Goal: Information Seeking & Learning: Find specific fact

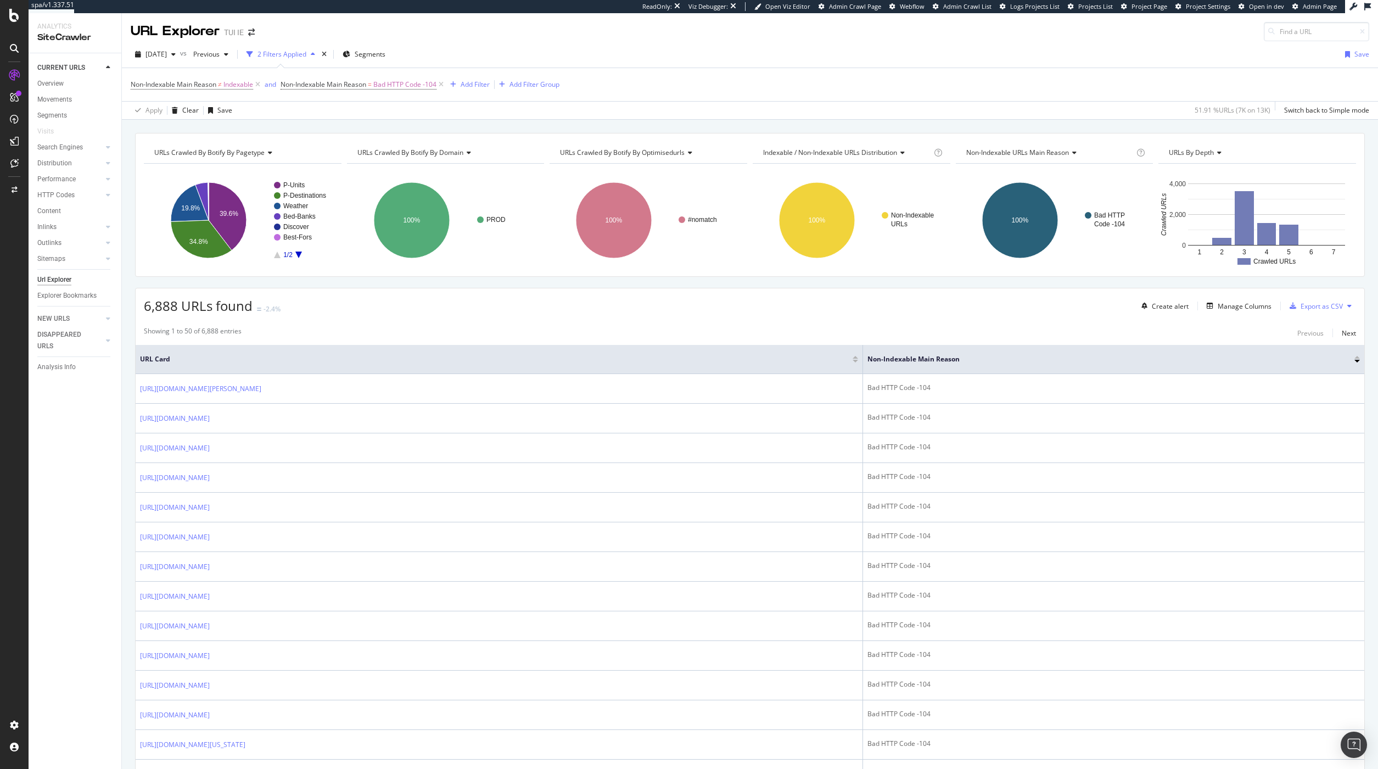
click at [842, 31] on div "URL Explorer TUI IE" at bounding box center [750, 27] width 1256 height 28
click at [973, 5] on span "Admin Crawl List" at bounding box center [967, 6] width 48 height 8
click at [167, 51] on span "[DATE]" at bounding box center [155, 53] width 21 height 9
click at [197, 88] on div "[DATE] 1.0 URL" at bounding box center [203, 94] width 131 height 16
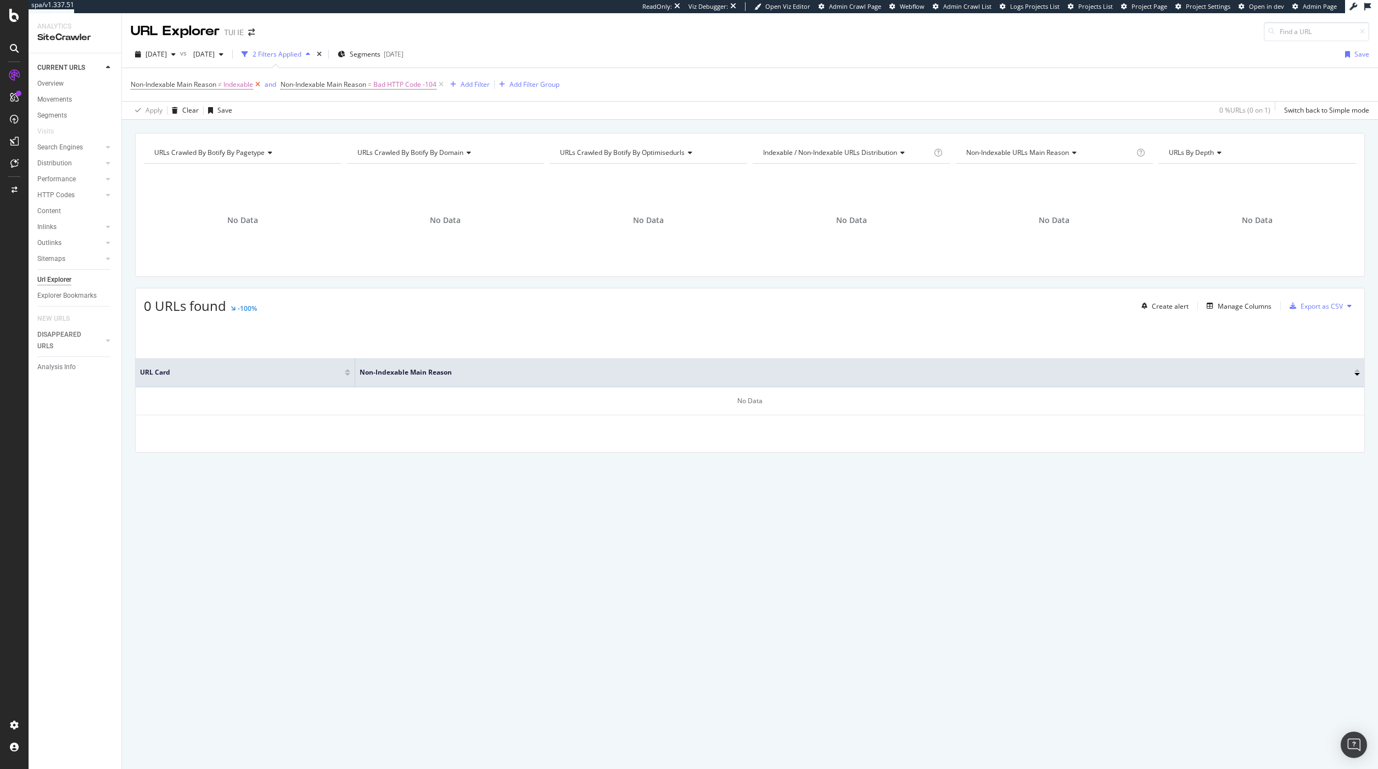
click at [260, 85] on icon at bounding box center [257, 84] width 9 height 11
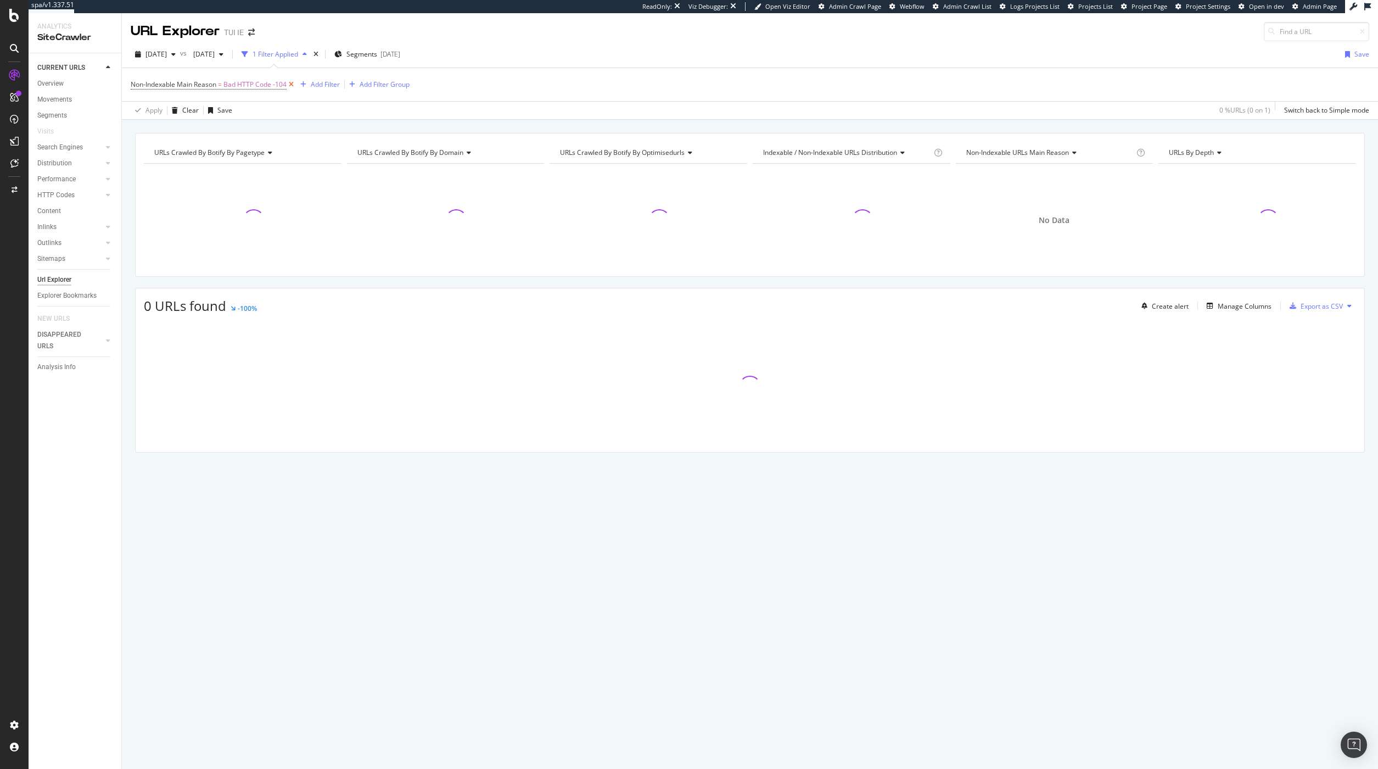
click at [293, 86] on icon at bounding box center [291, 84] width 9 height 11
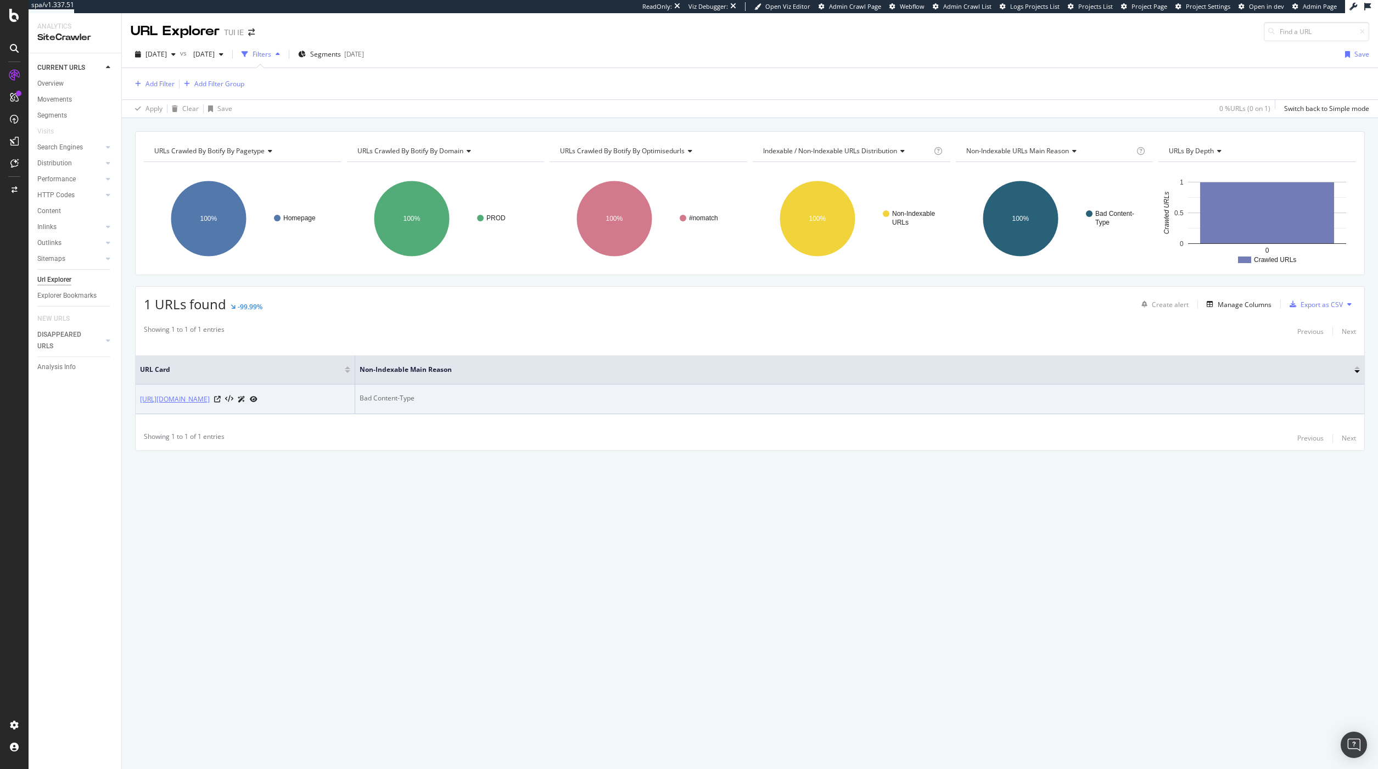
click at [187, 401] on link "[URL][DOMAIN_NAME]" at bounding box center [175, 399] width 70 height 11
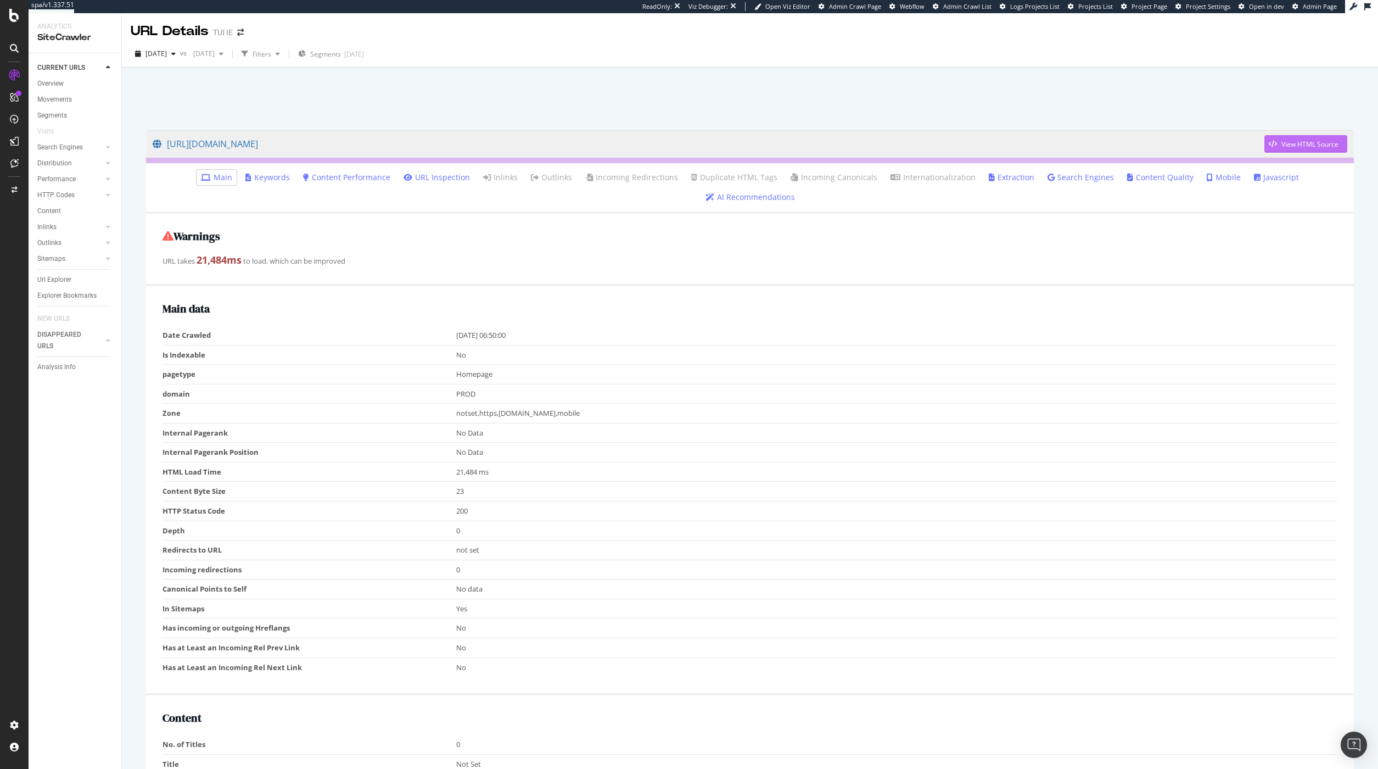
click at [1281, 146] on div "View HTML Source" at bounding box center [1309, 143] width 57 height 9
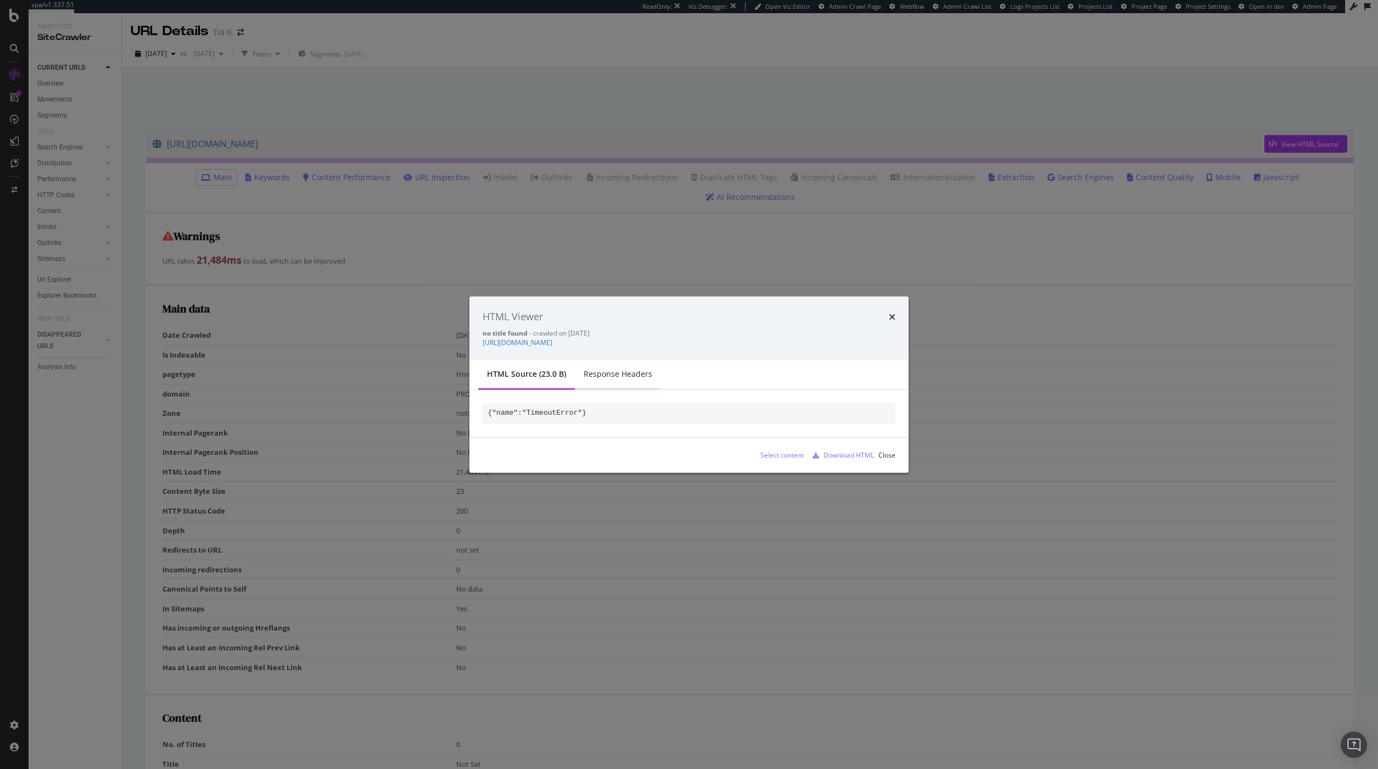
click at [603, 373] on div "Response Headers" at bounding box center [618, 373] width 69 height 11
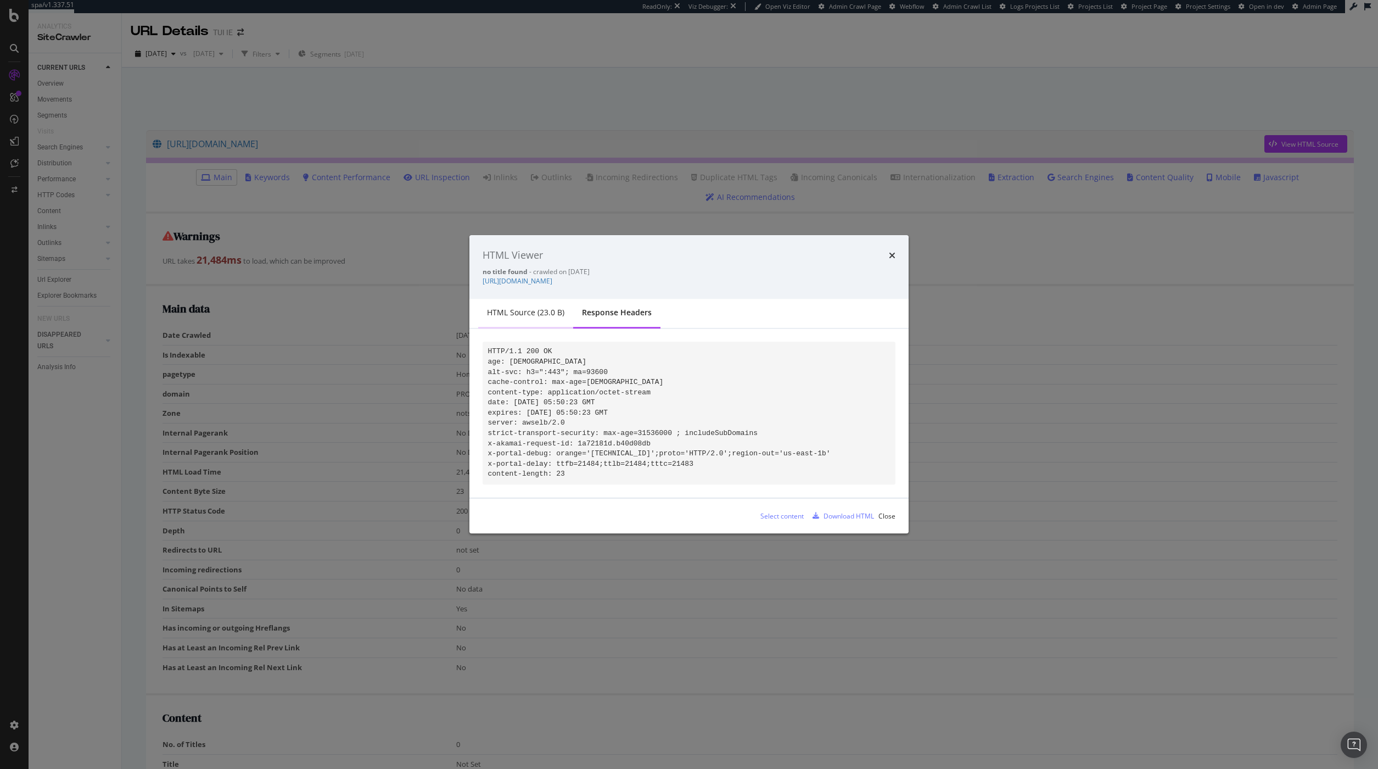
click at [550, 313] on div "HTML source (23.0 B)" at bounding box center [525, 312] width 77 height 11
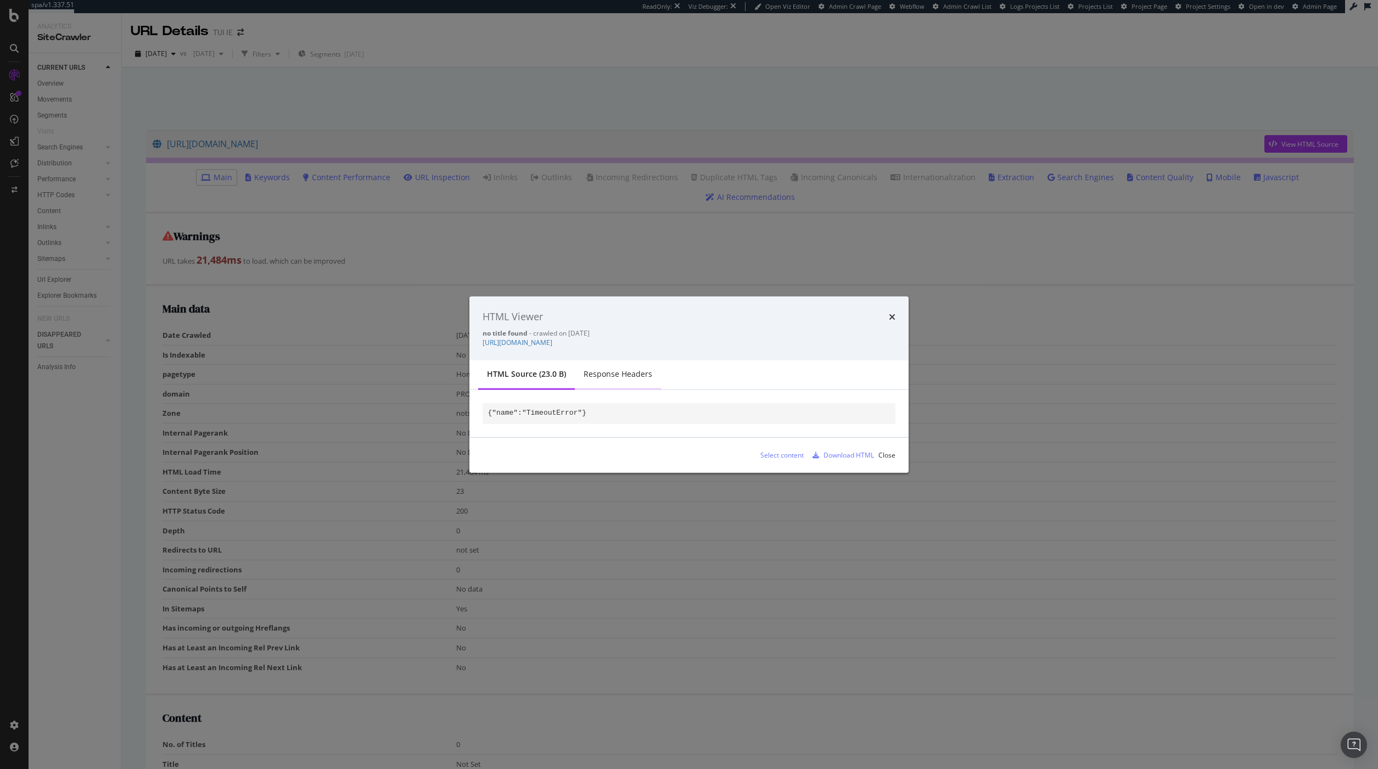
click at [622, 382] on div "Response Headers" at bounding box center [618, 375] width 86 height 30
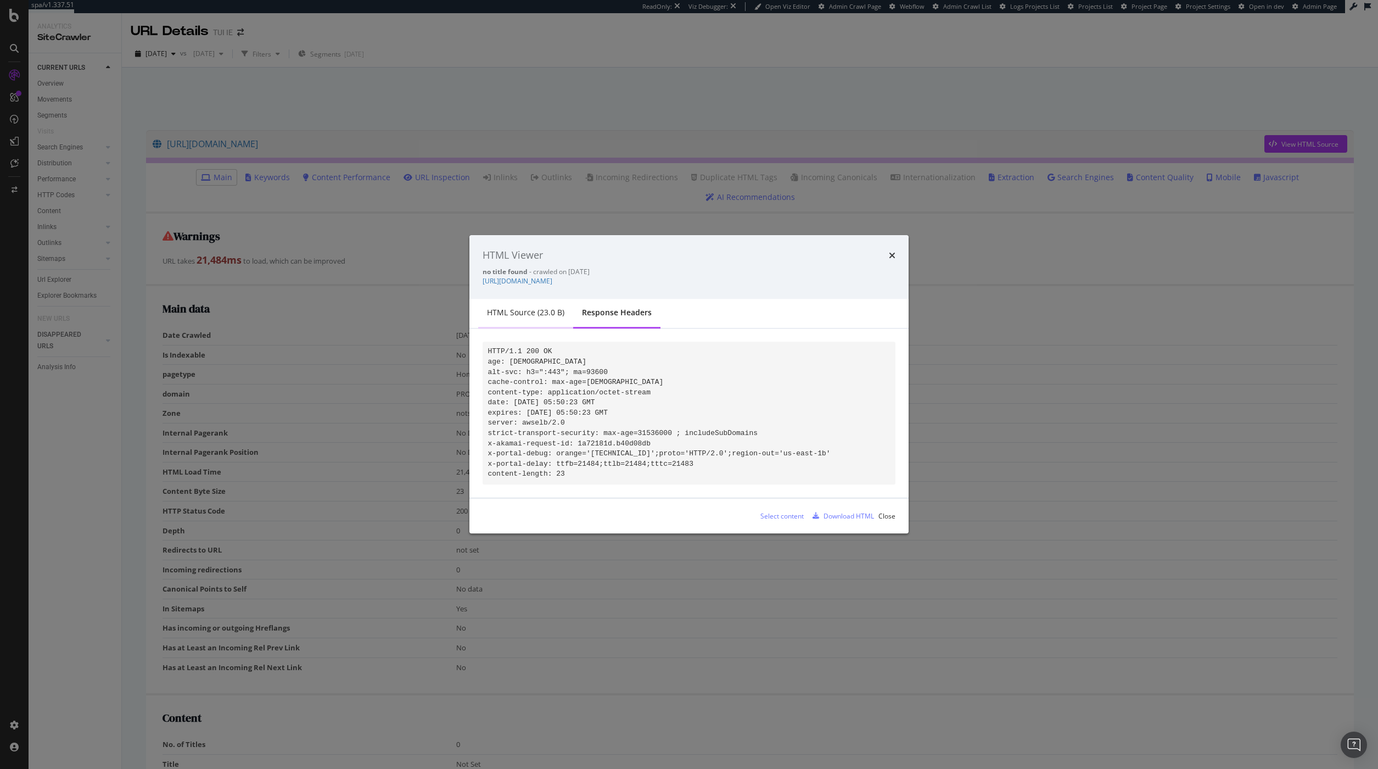
click at [536, 307] on div "HTML source (23.0 B)" at bounding box center [525, 312] width 77 height 11
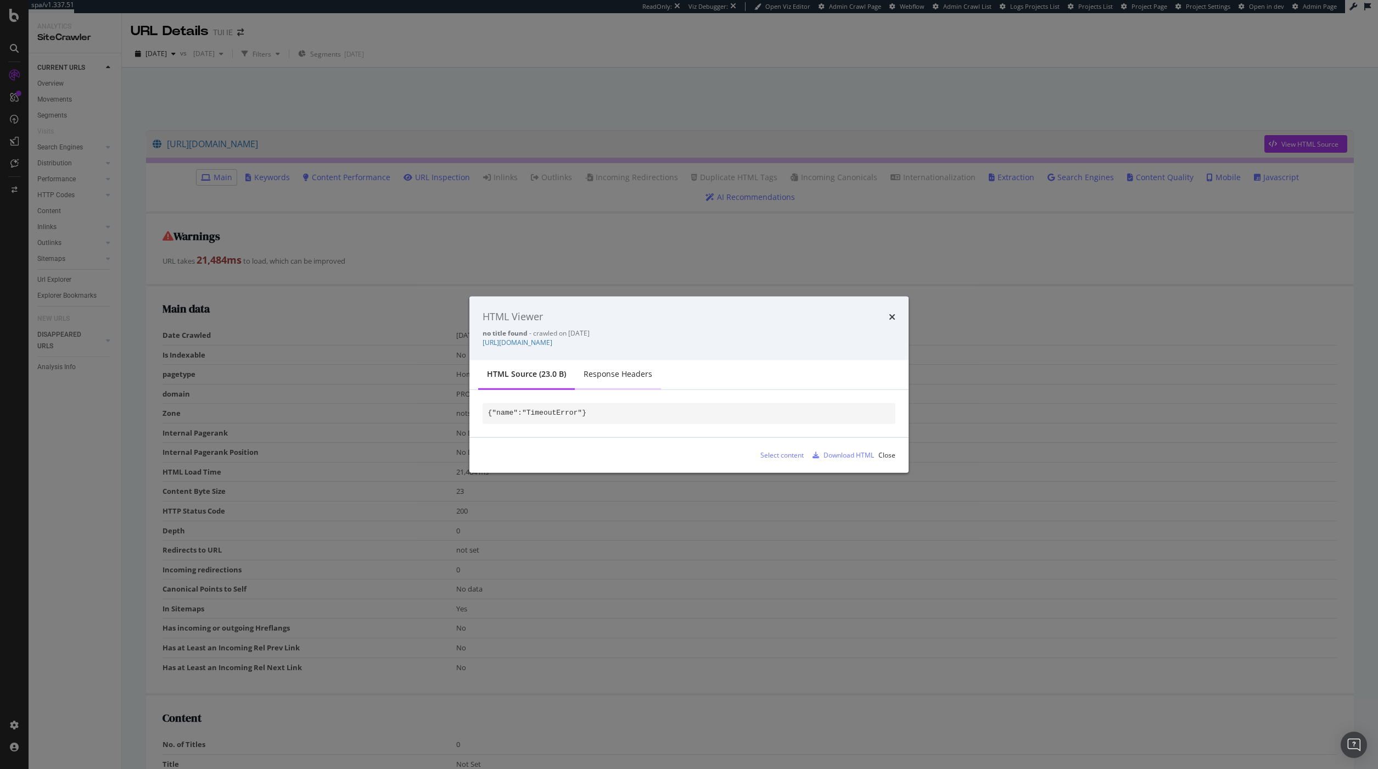
click at [607, 371] on div "Response Headers" at bounding box center [618, 373] width 69 height 11
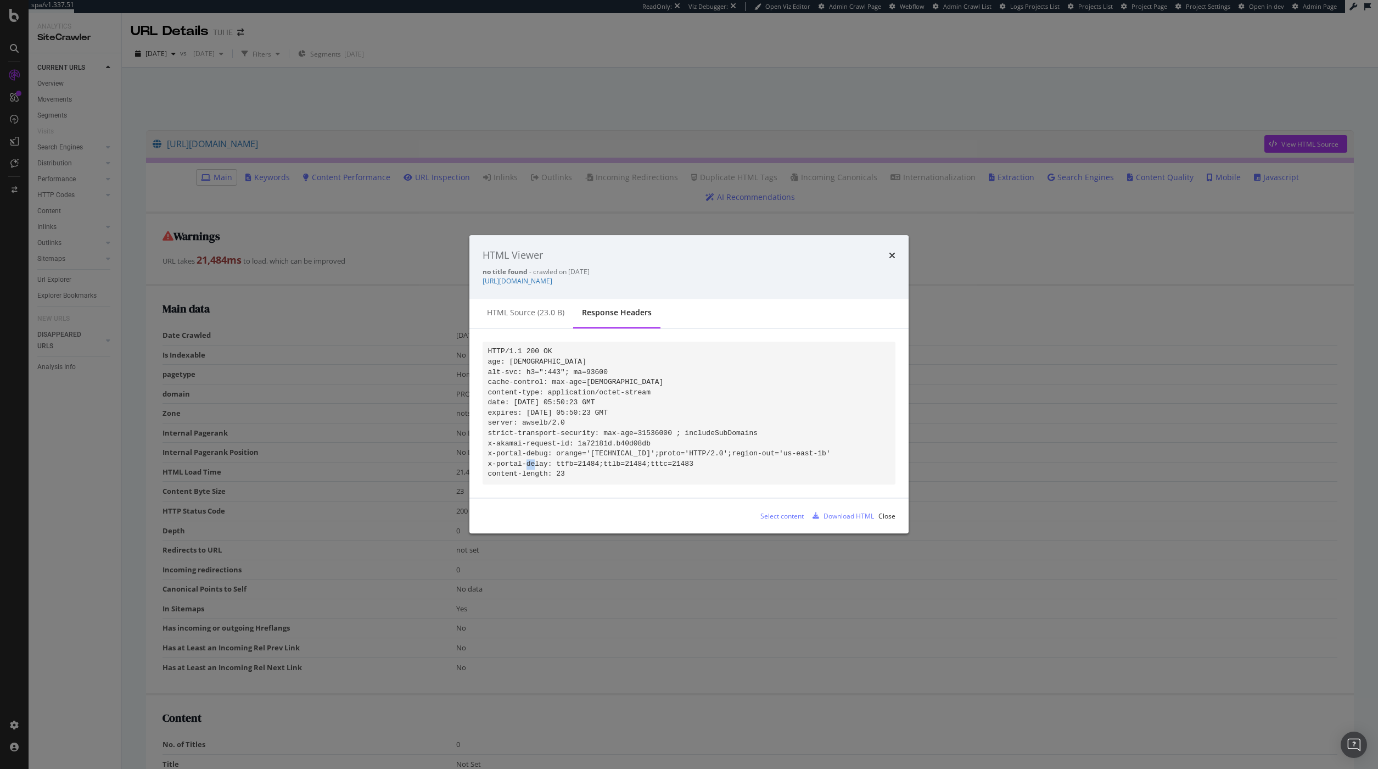
drag, startPoint x: 578, startPoint y: 461, endPoint x: 586, endPoint y: 460, distance: 8.3
click at [586, 460] on code "HTTP/1.1 200 OK age: 0 alt-svc: h3=":443"; ma=93600 cache-control: max-age=0 co…" at bounding box center [659, 413] width 343 height 131
click at [528, 311] on div "HTML source (23.0 B)" at bounding box center [525, 312] width 77 height 11
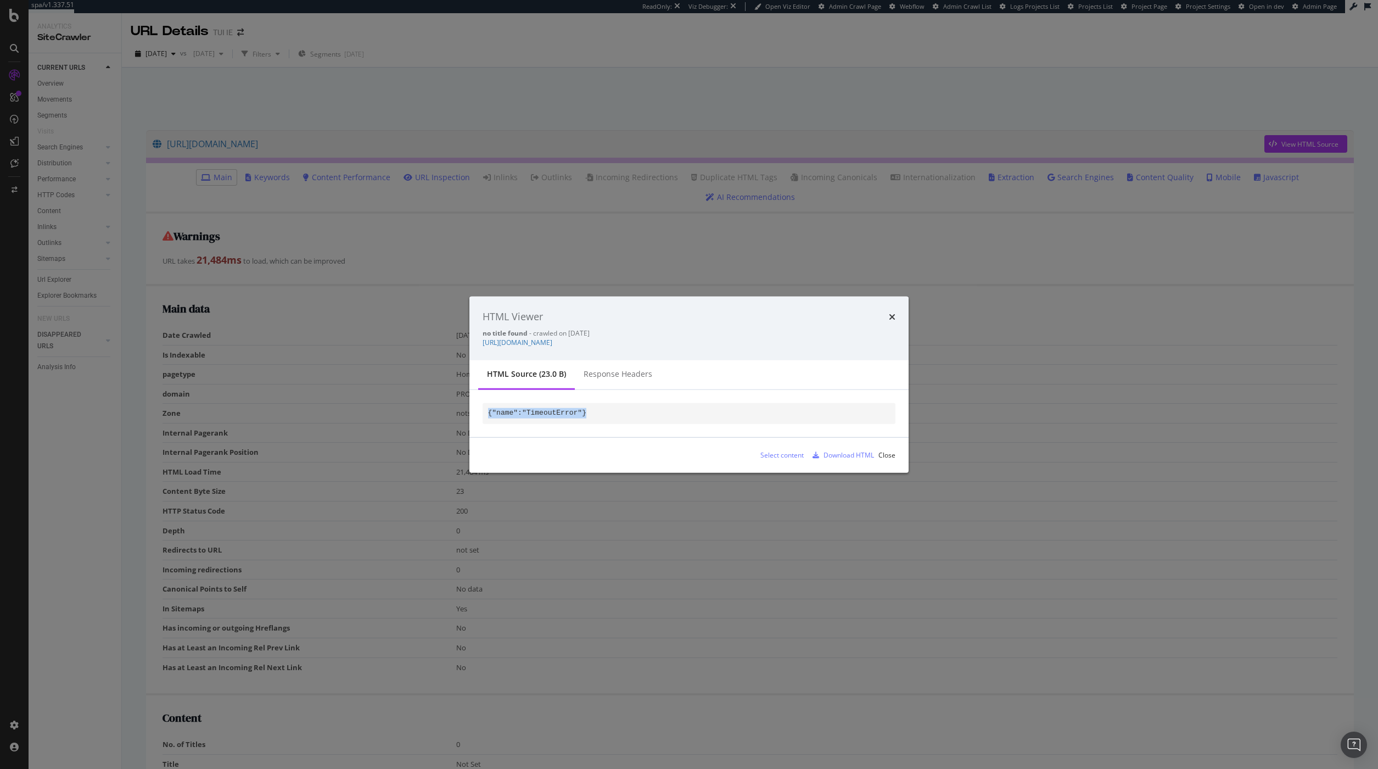
drag, startPoint x: 598, startPoint y: 410, endPoint x: 489, endPoint y: 413, distance: 109.3
click at [489, 413] on pre "{"name":"TimeoutError"}" at bounding box center [689, 413] width 413 height 21
copy code "{"name":"TimeoutError"}"
click at [605, 377] on div "Response Headers" at bounding box center [618, 373] width 69 height 11
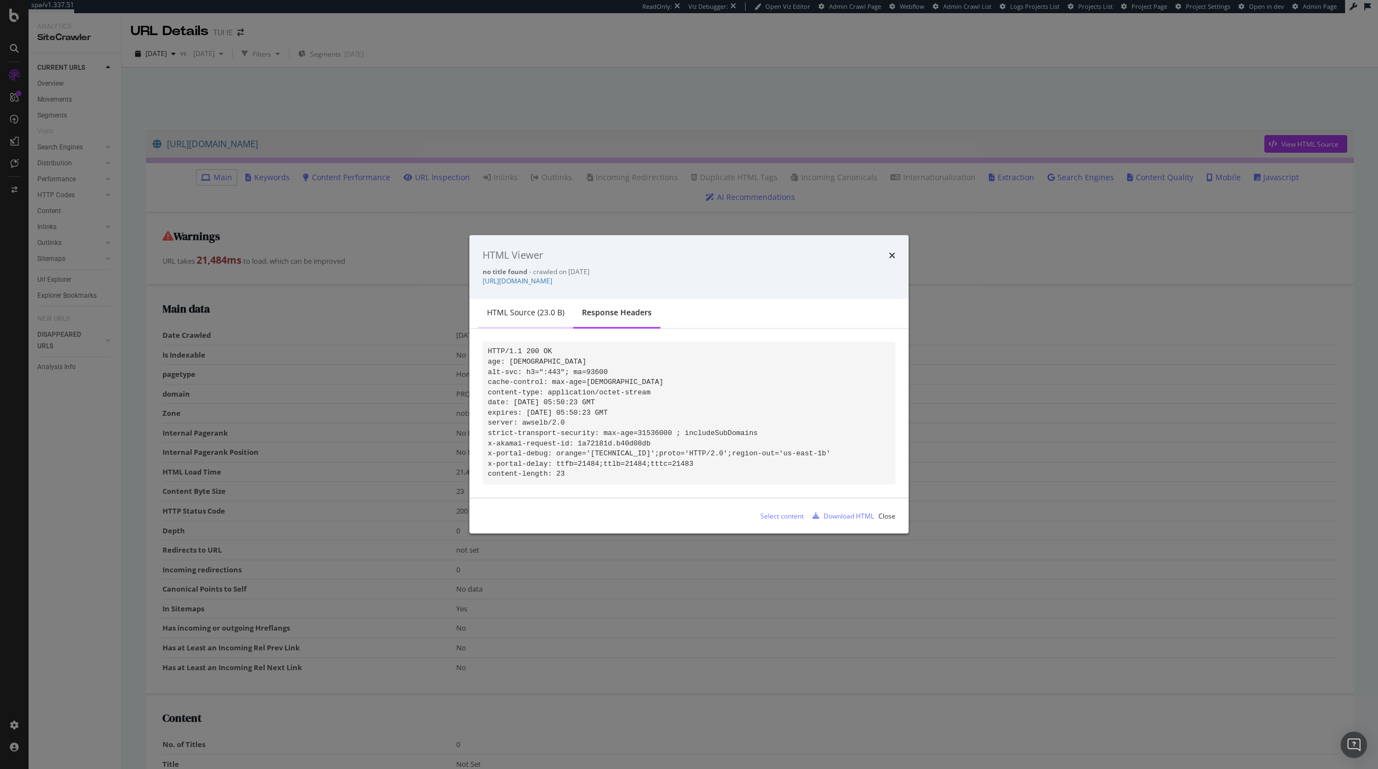
click at [537, 307] on div "HTML source (23.0 B)" at bounding box center [525, 312] width 77 height 11
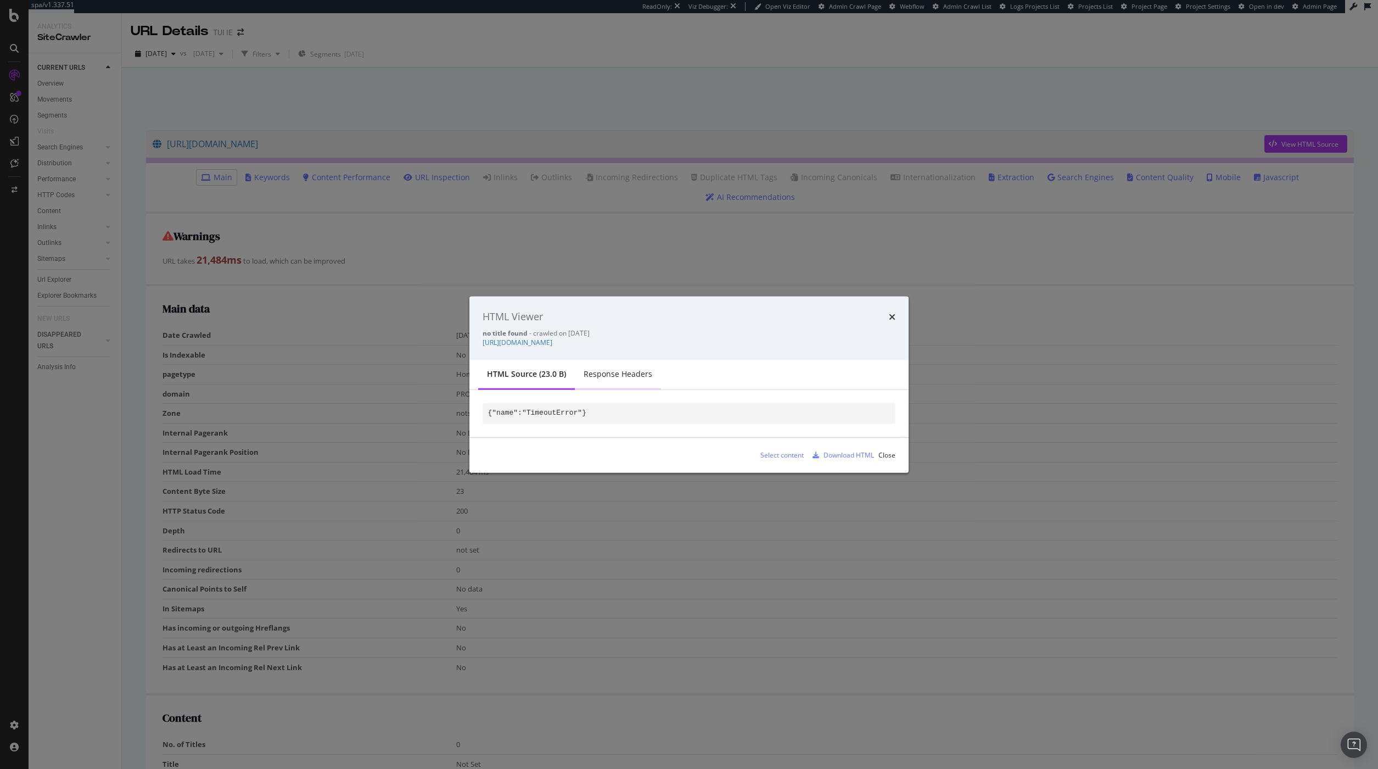
click at [624, 378] on div "Response Headers" at bounding box center [618, 373] width 69 height 11
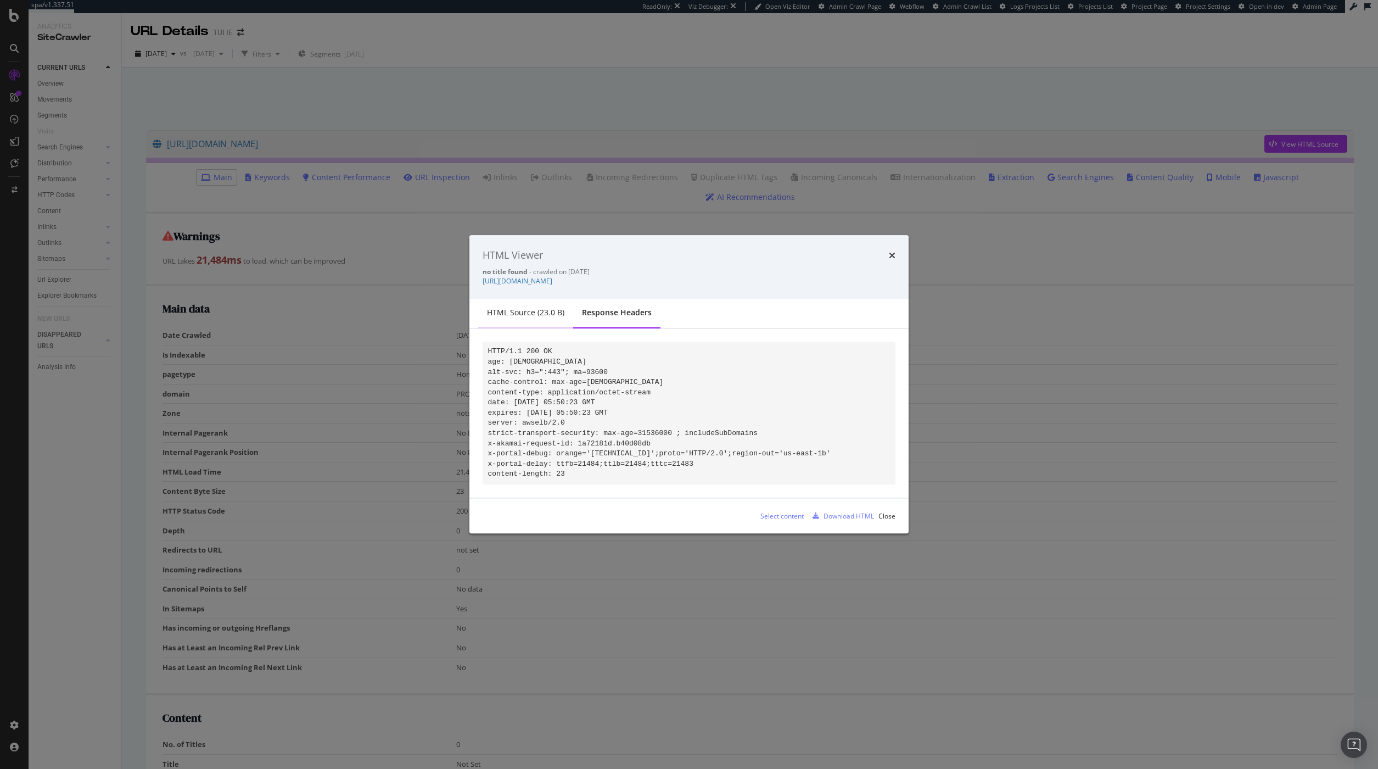
click at [535, 311] on div "HTML source (23.0 B)" at bounding box center [525, 312] width 77 height 11
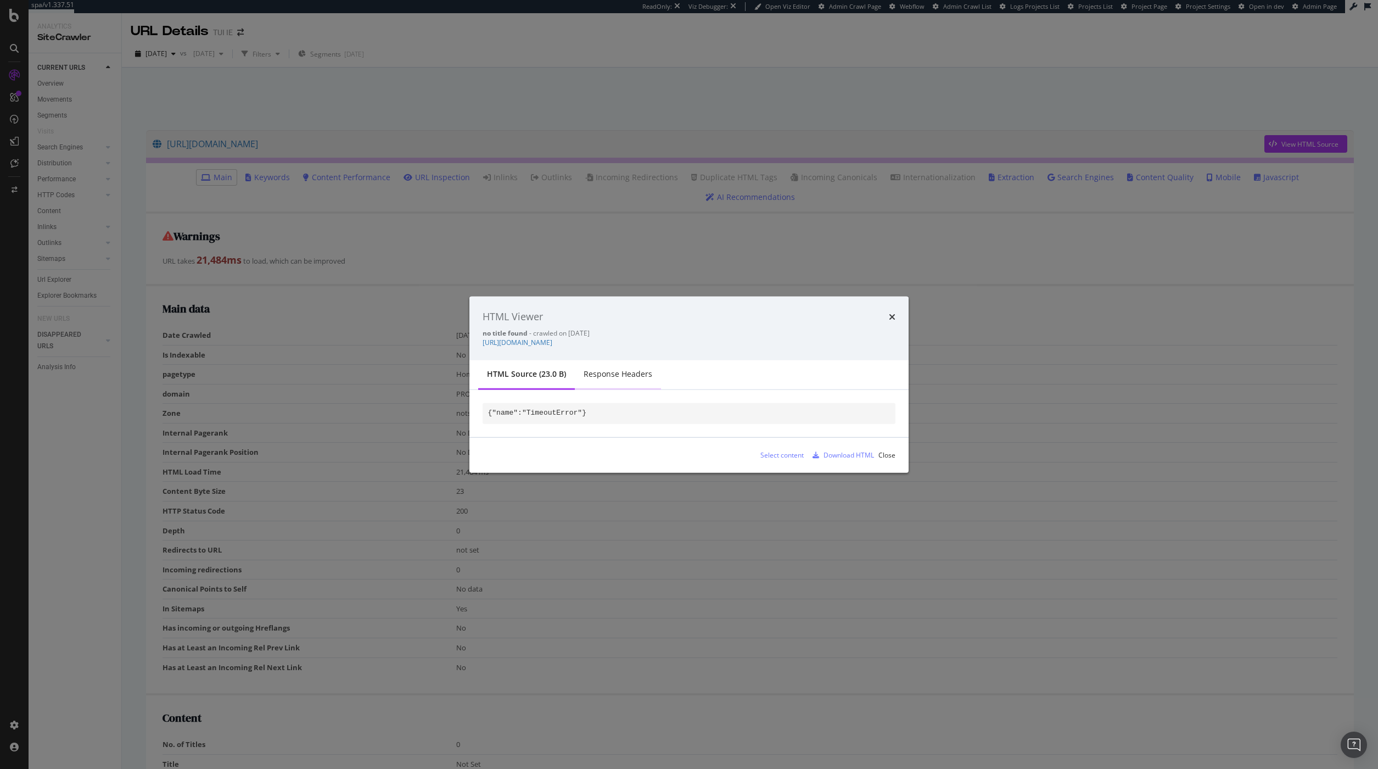
click at [618, 375] on div "Response Headers" at bounding box center [618, 373] width 69 height 11
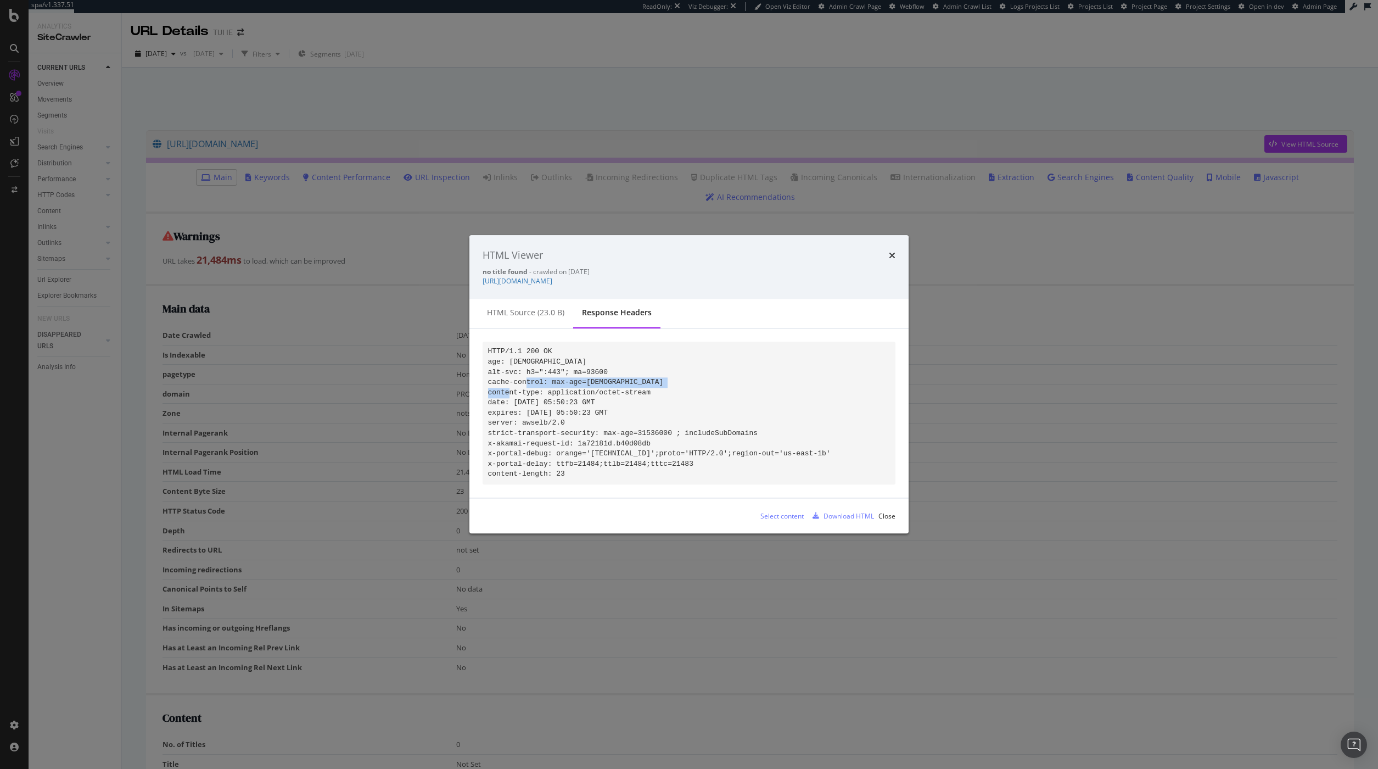
drag, startPoint x: 657, startPoint y: 386, endPoint x: 488, endPoint y: 386, distance: 169.1
click at [488, 386] on pre "HTTP/1.1 200 OK age: 0 alt-svc: h3=":443"; ma=93600 cache-control: max-age=0 co…" at bounding box center [689, 412] width 413 height 143
copy code "content-type: application/octet-stream"
click at [334, 297] on div "HTML Viewer no title found - crawled on 2025-10-01 https://www.tuiholidays.ie/ …" at bounding box center [689, 384] width 1378 height 769
